Goal: Information Seeking & Learning: Learn about a topic

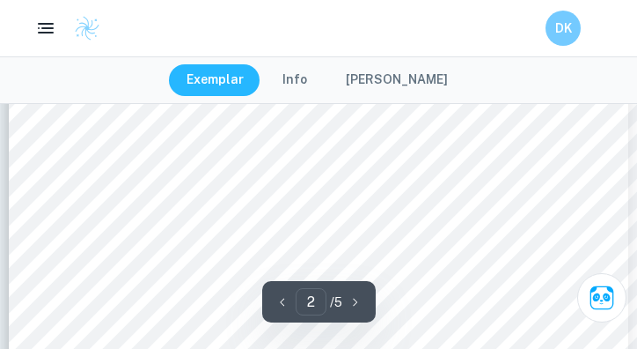
scroll to position [1182, 0]
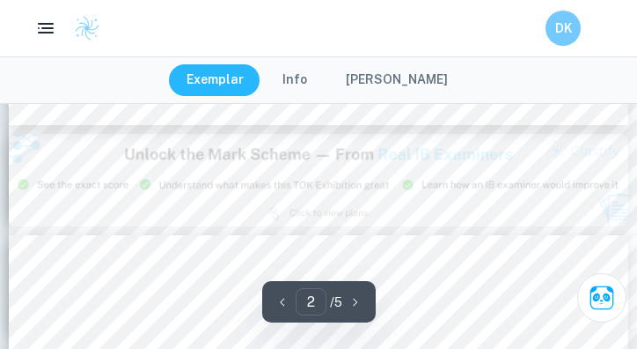
type input "3"
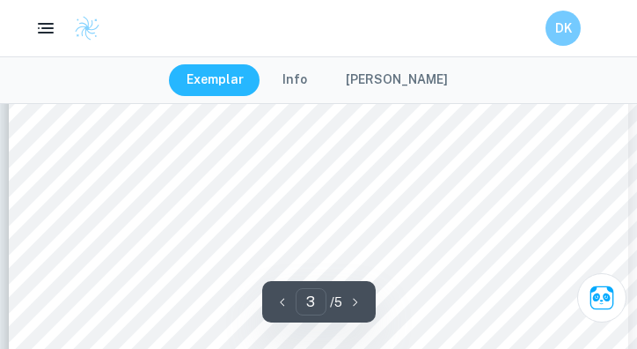
scroll to position [2097, 0]
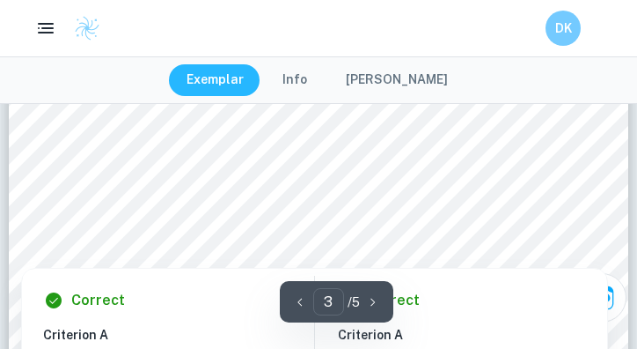
scroll to position [2220, 0]
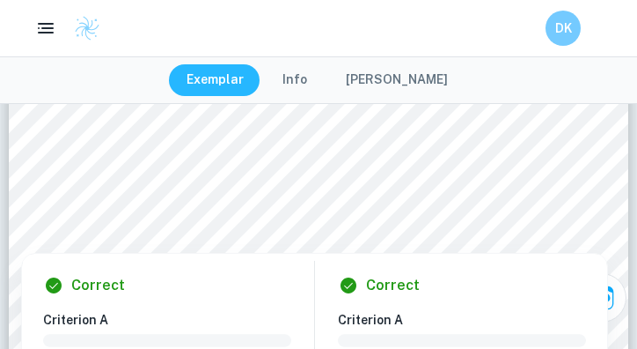
click at [481, 275] on div "Correct" at bounding box center [469, 285] width 262 height 21
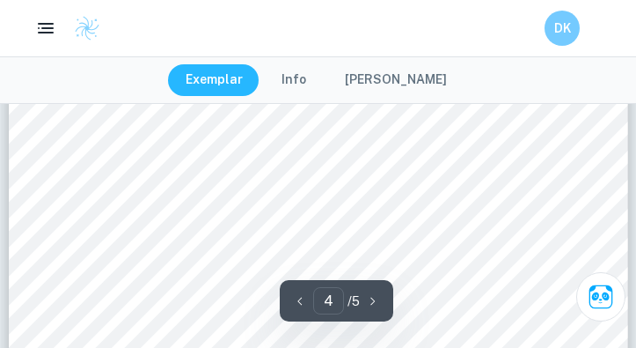
scroll to position [2928, 0]
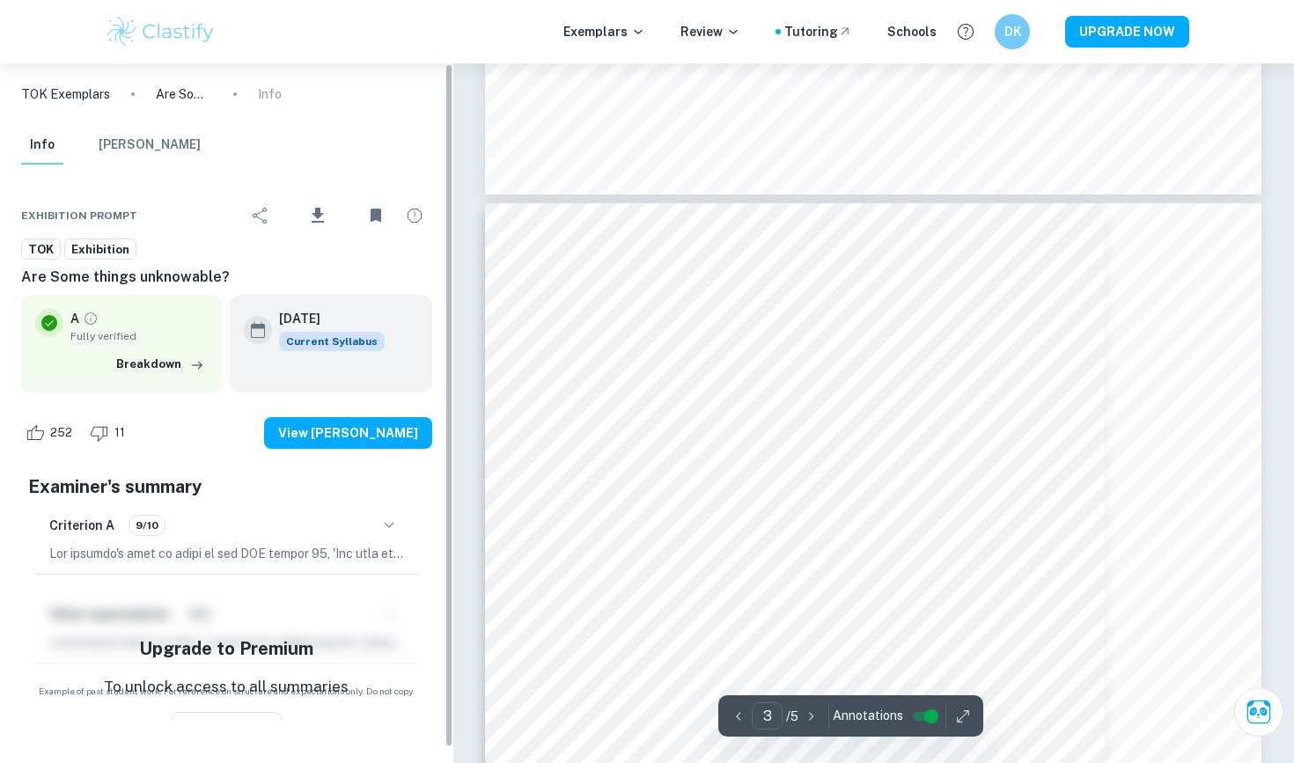
type input "4"
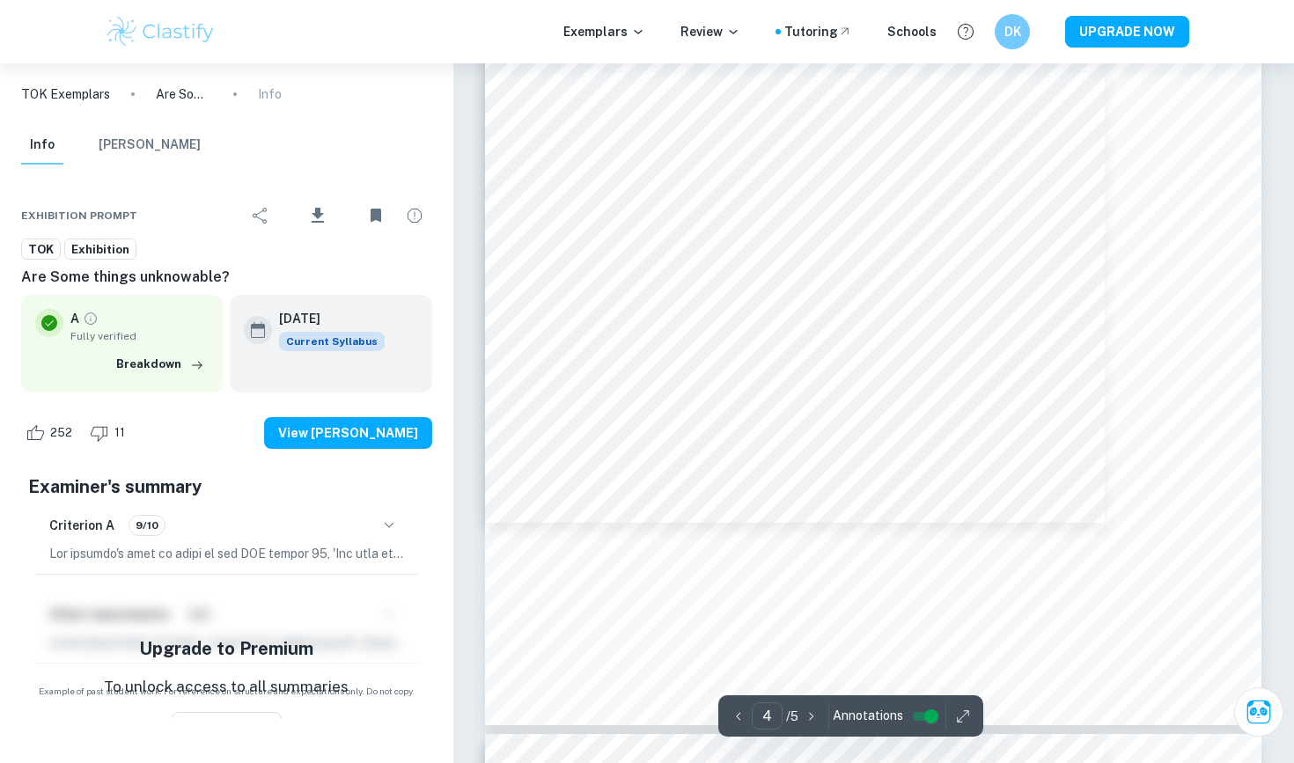
scroll to position [3603, 0]
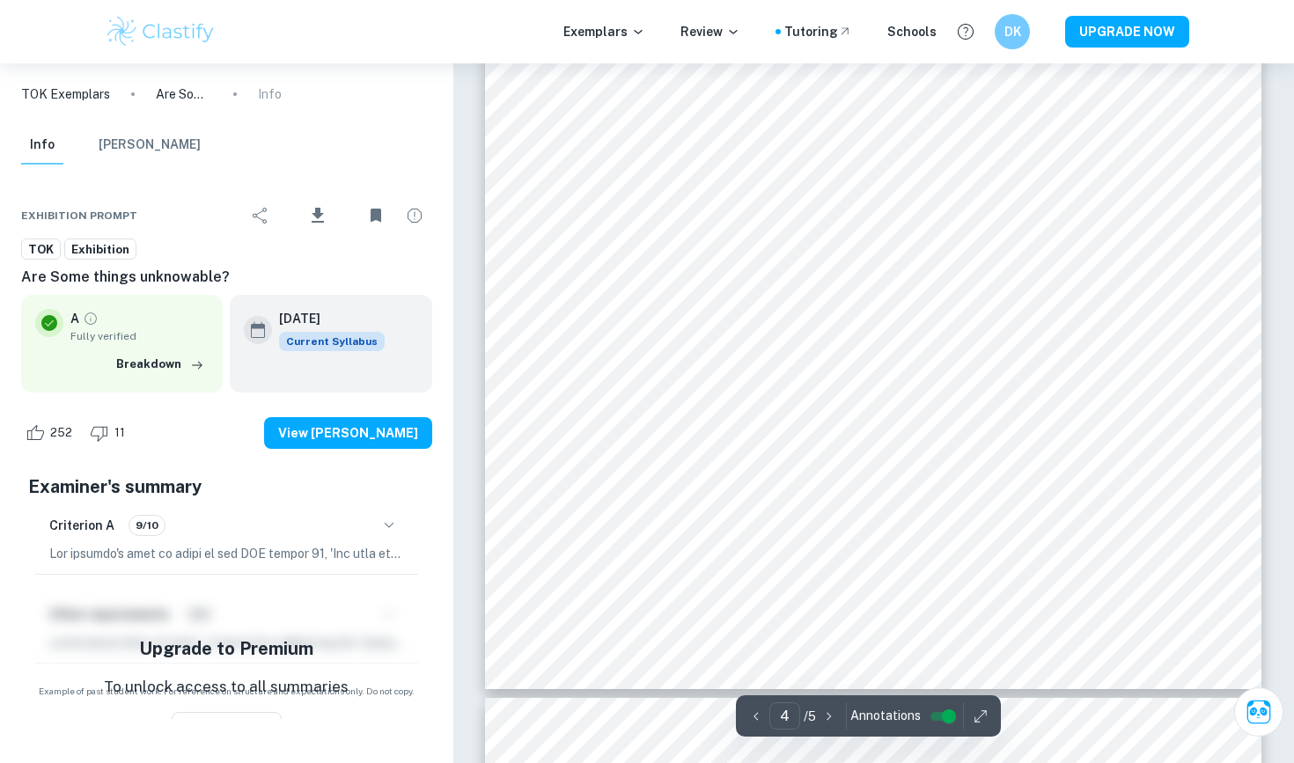
scroll to position [3682, 0]
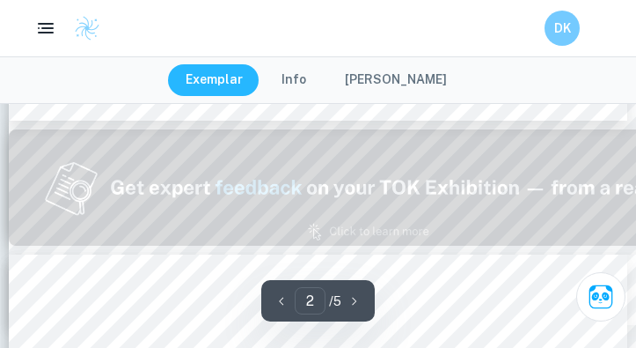
type input "1"
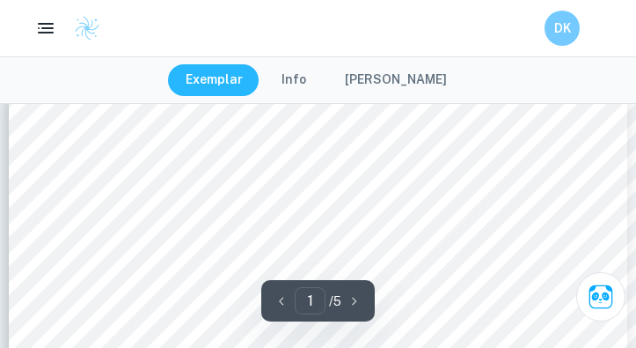
scroll to position [-83, 0]
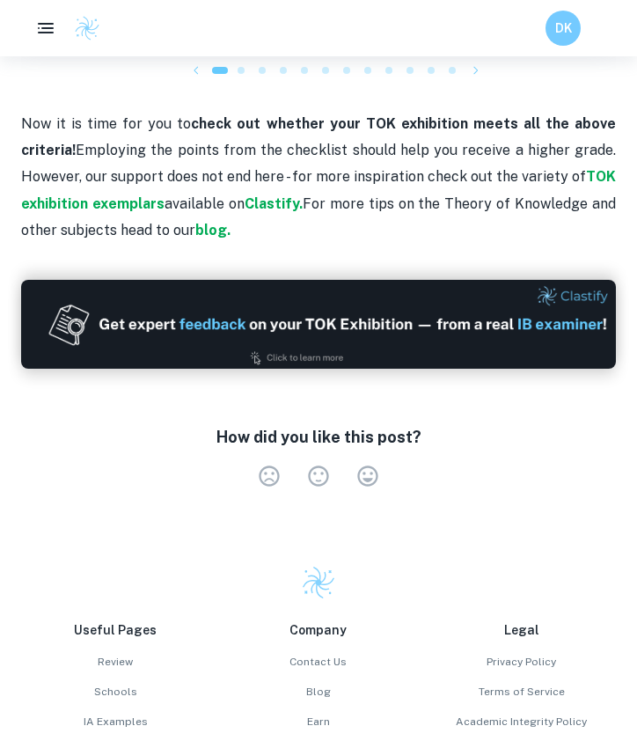
scroll to position [1959, 0]
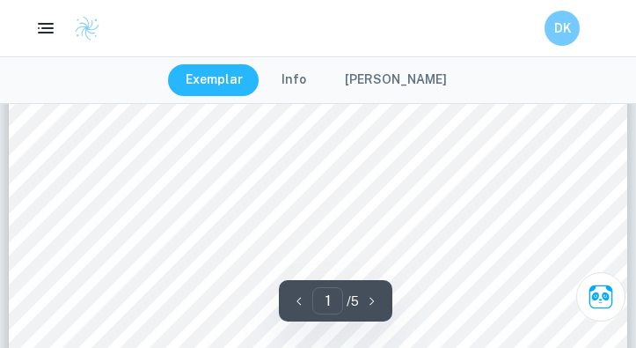
scroll to position [478, 0]
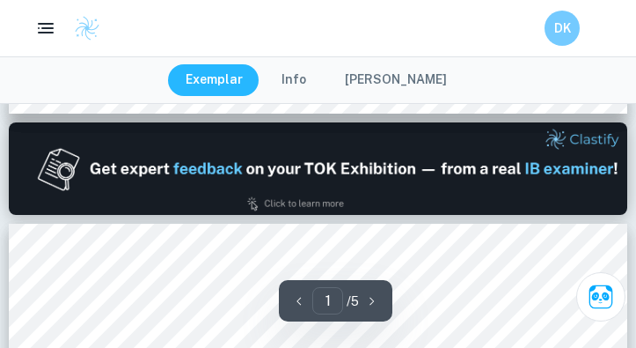
type input "2"
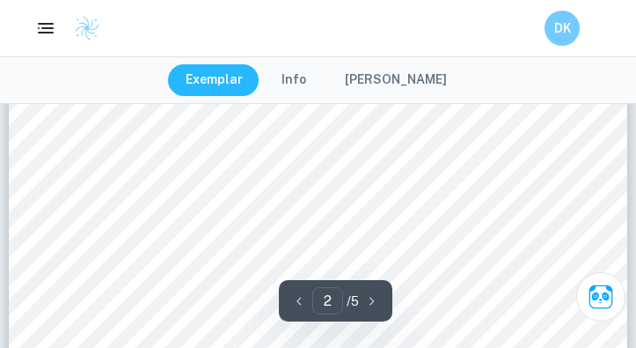
scroll to position [1443, 0]
